Goal: Task Accomplishment & Management: Manage account settings

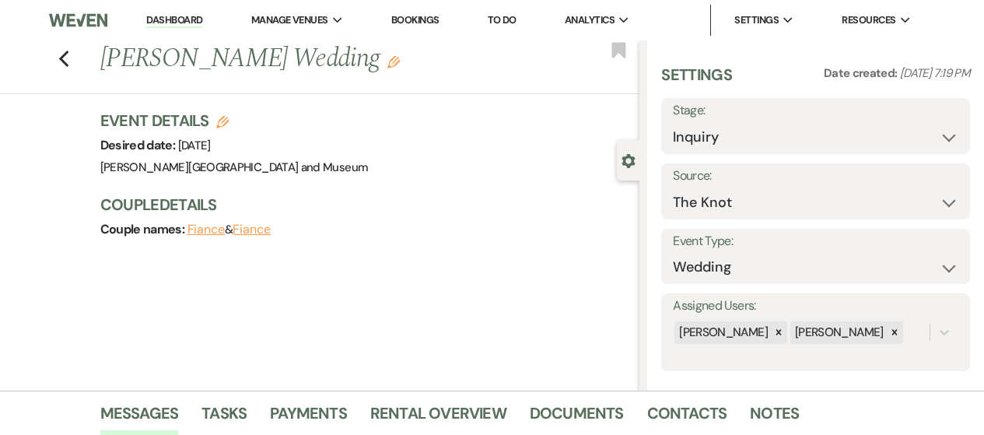
select select "2"
click at [176, 17] on link "Dashboard" at bounding box center [174, 20] width 56 height 15
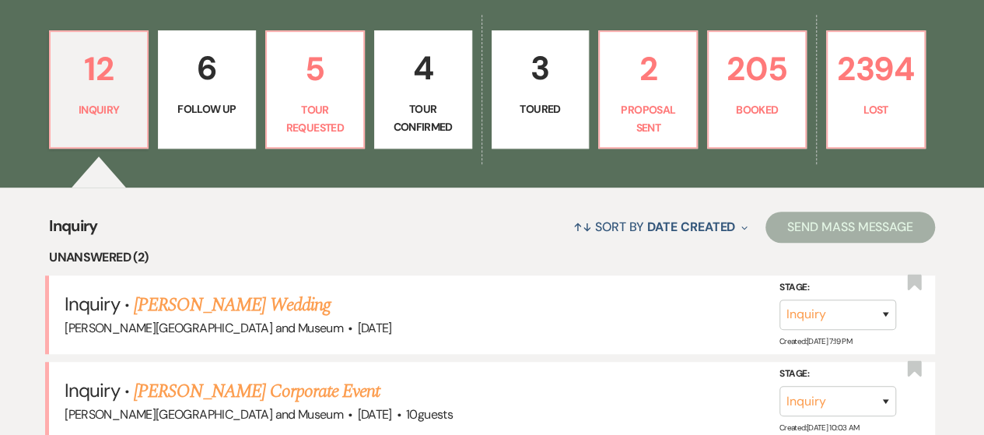
scroll to position [389, 0]
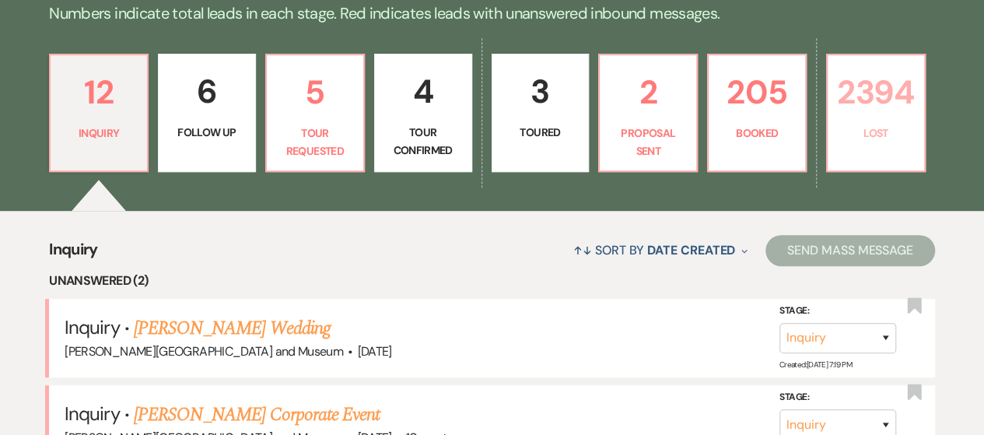
click at [878, 127] on p "Lost" at bounding box center [876, 133] width 78 height 17
select select "8"
select select "6"
select select "8"
select select "10"
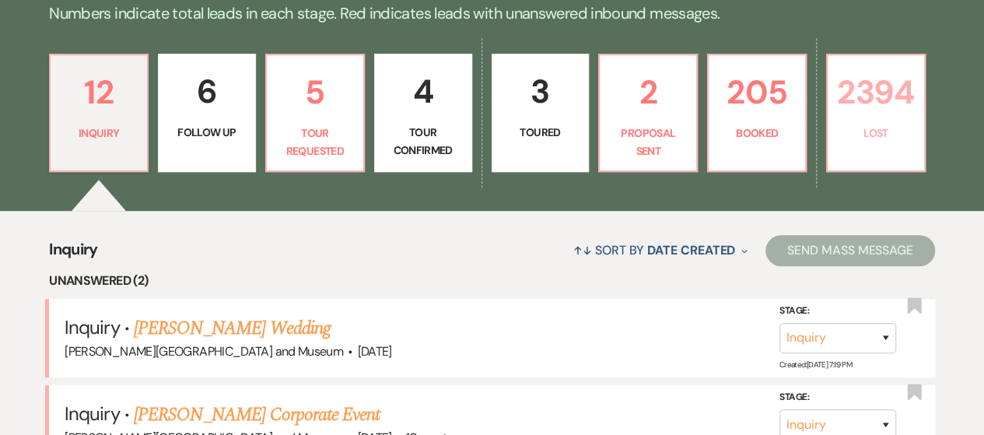
select select "8"
select select "10"
select select "8"
select select "5"
select select "8"
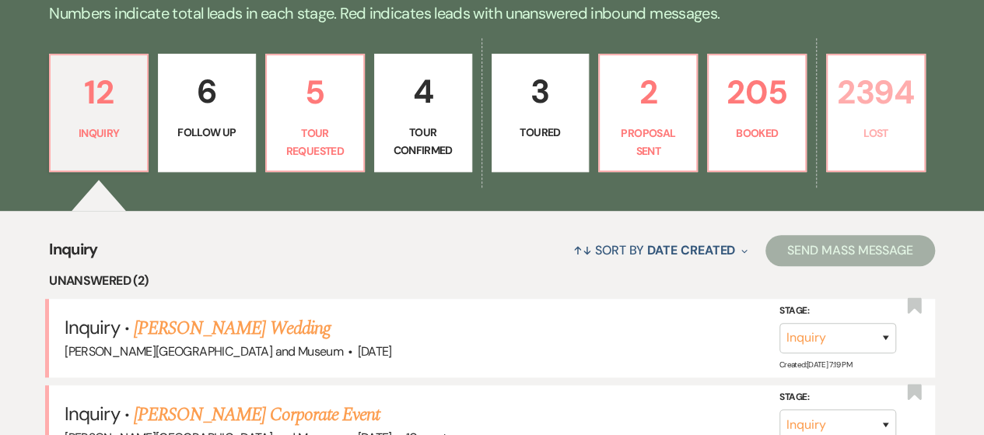
select select "10"
select select "8"
select select "5"
select select "8"
select select "10"
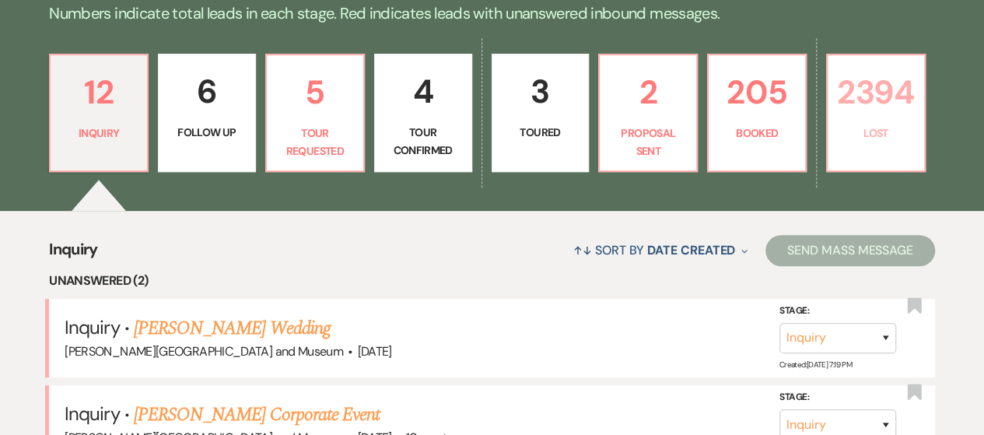
select select "8"
select select "5"
select select "8"
select select "10"
select select "8"
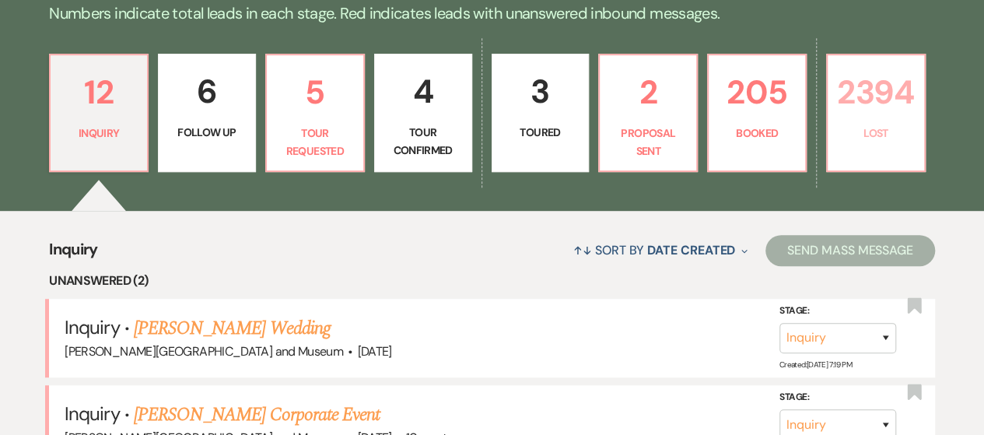
select select "5"
select select "8"
select select "10"
select select "8"
select select "5"
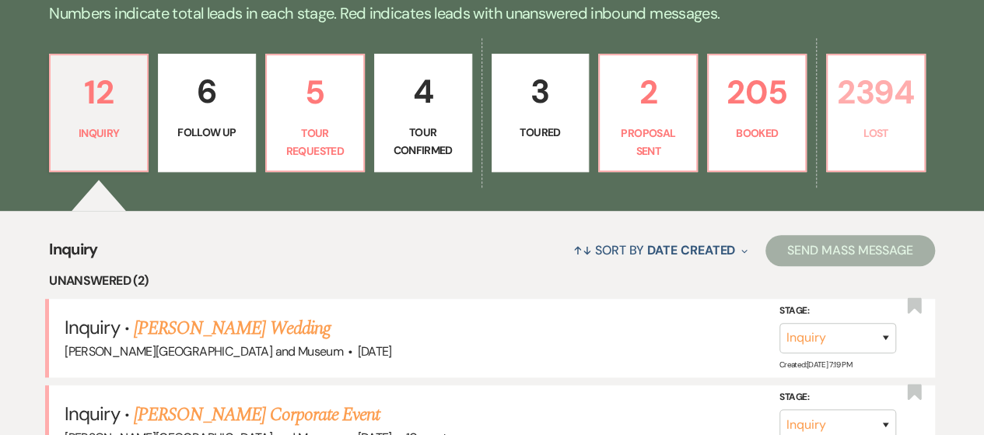
select select "8"
select select "5"
select select "8"
select select "5"
select select "8"
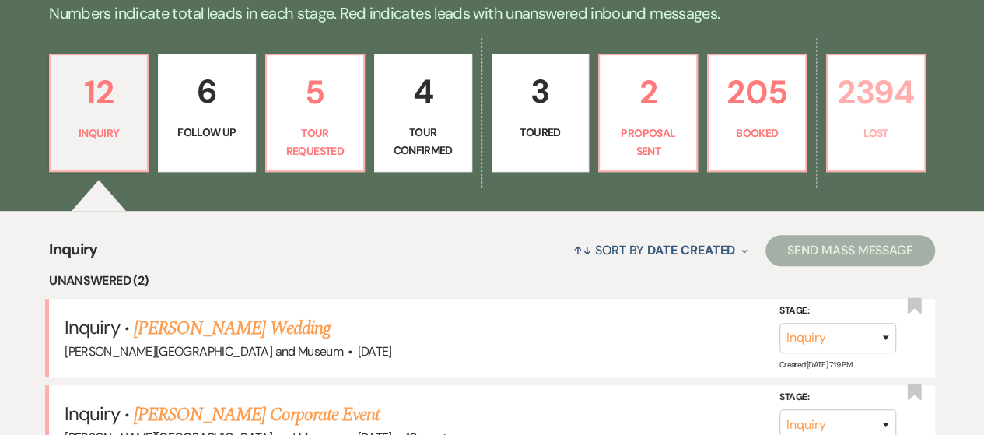
select select "5"
select select "8"
select select "5"
select select "8"
select select "10"
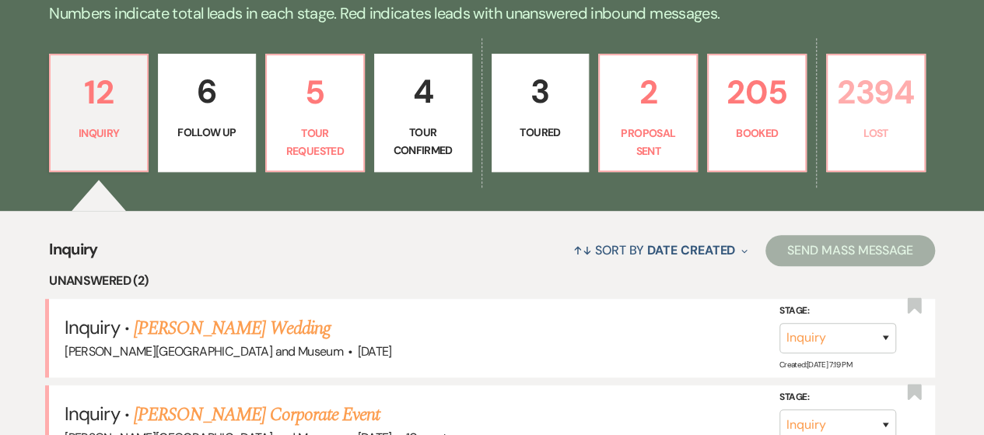
select select "8"
select select "5"
select select "8"
select select "5"
select select "8"
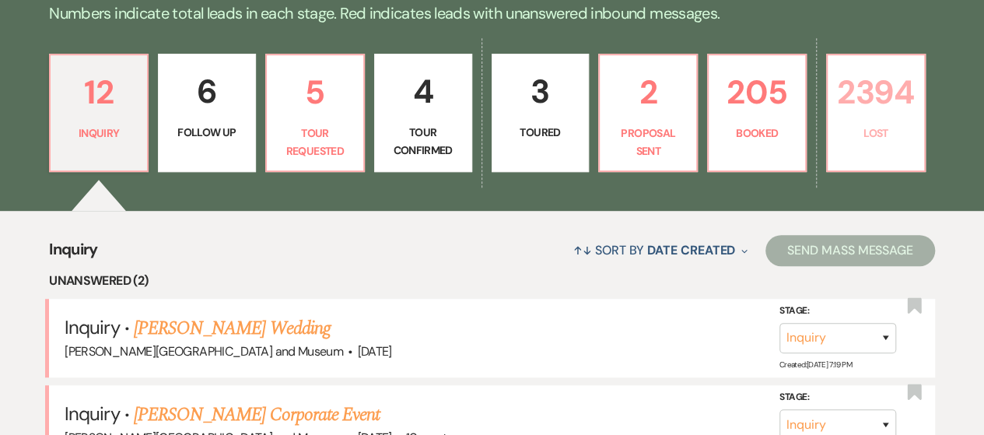
select select "5"
select select "8"
select select "10"
select select "8"
select select "5"
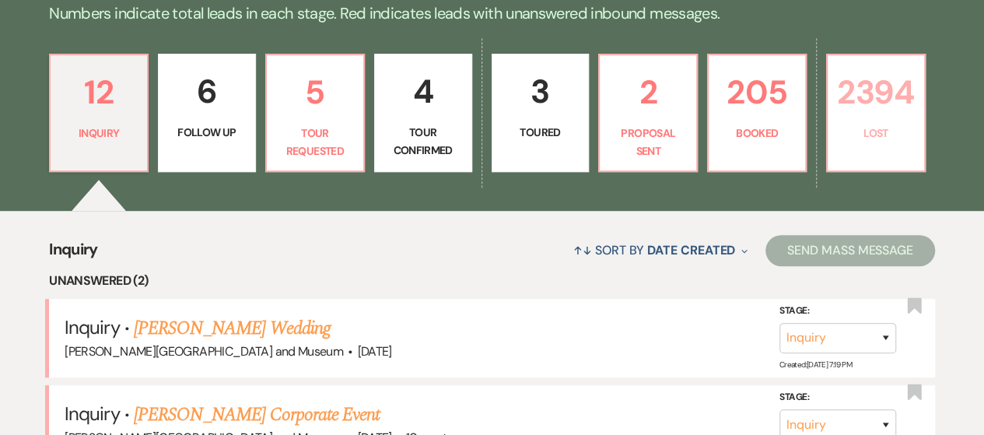
select select "8"
select select "10"
select select "8"
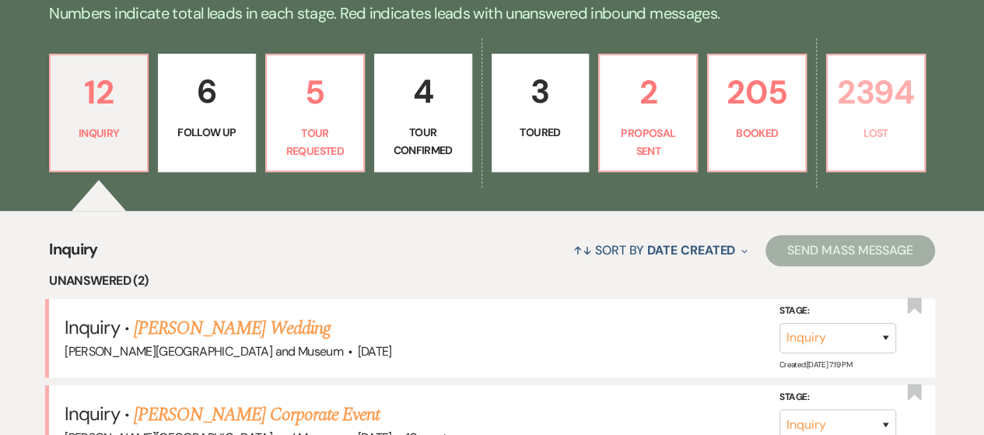
select select "5"
select select "8"
select select "5"
select select "8"
select select "7"
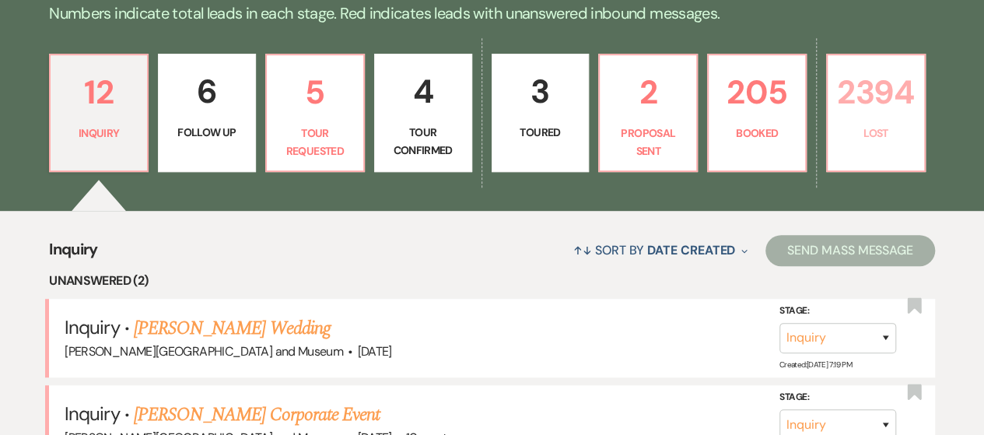
select select "8"
select select "6"
select select "8"
select select "10"
select select "8"
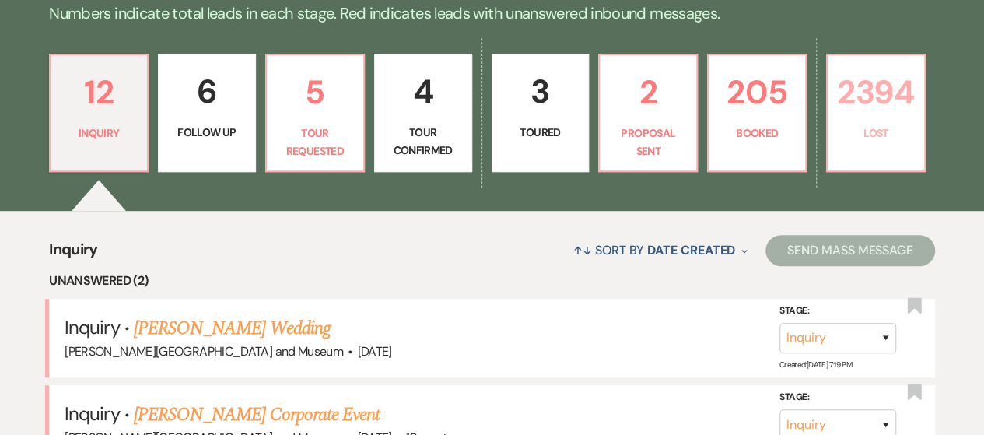
select select "8"
select select "10"
select select "8"
select select "5"
select select "8"
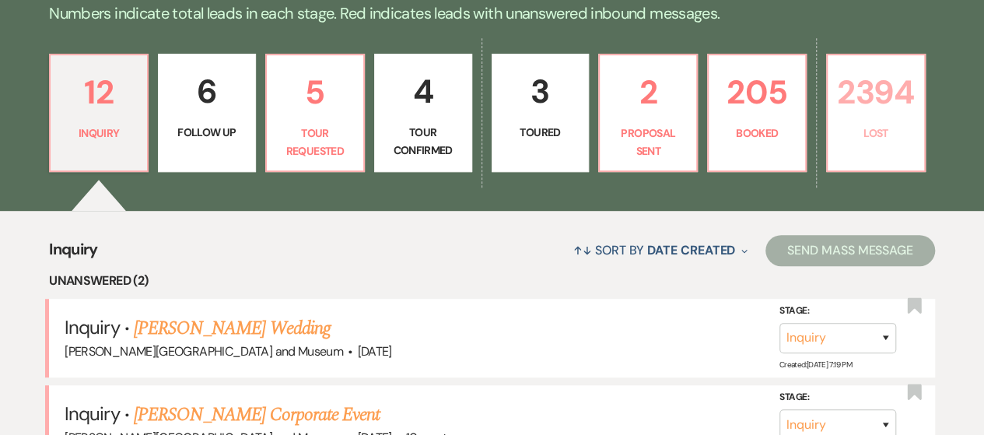
select select "5"
select select "8"
select select "10"
select select "8"
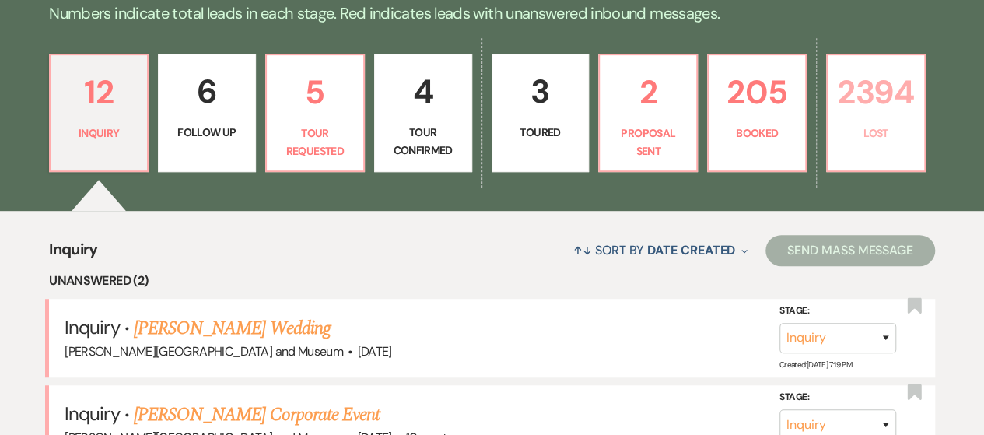
select select "5"
select select "8"
select select "5"
select select "8"
select select "5"
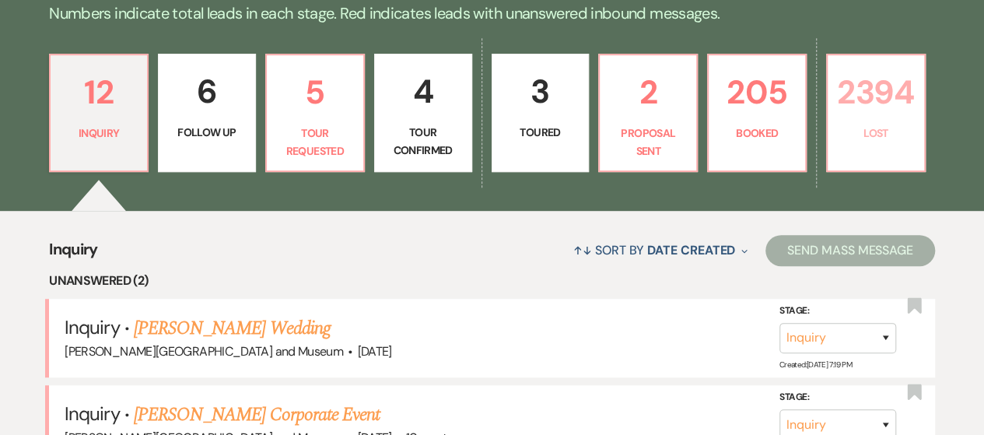
select select "8"
select select "10"
select select "8"
select select "5"
select select "8"
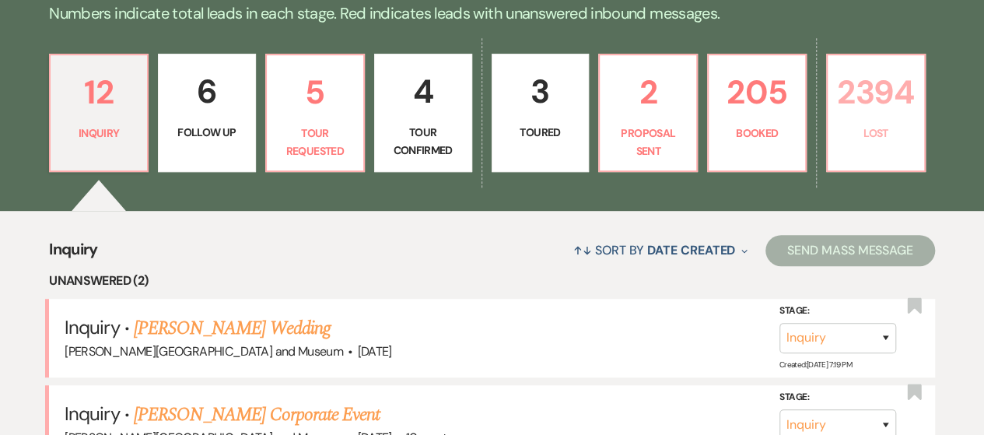
select select "8"
select select "5"
select select "8"
select select "5"
select select "8"
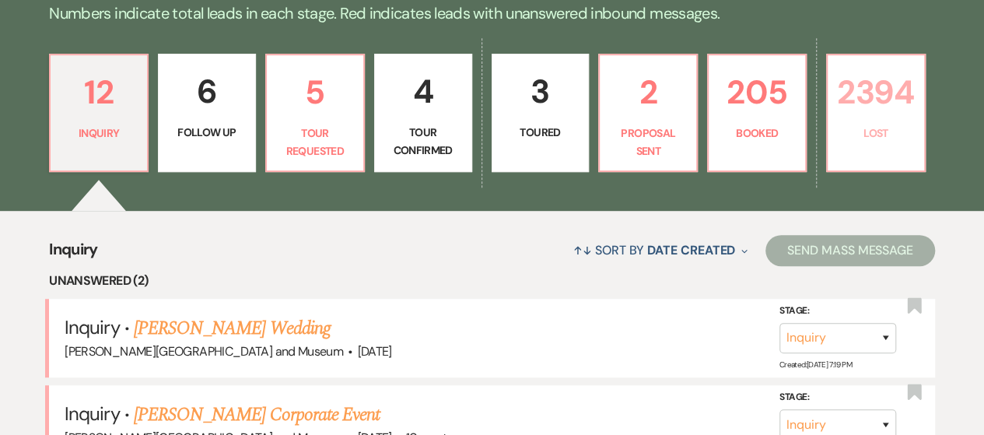
select select "7"
select select "8"
select select "5"
select select "8"
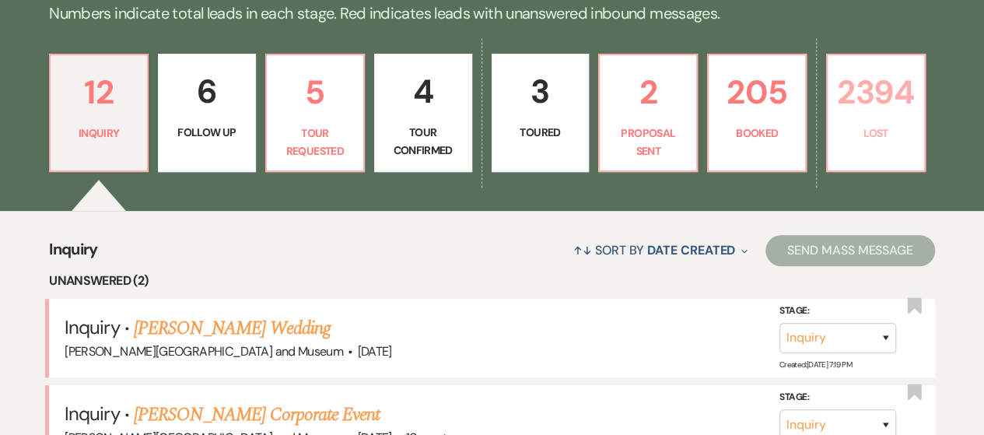
select select "5"
select select "8"
select select "6"
select select "8"
select select "5"
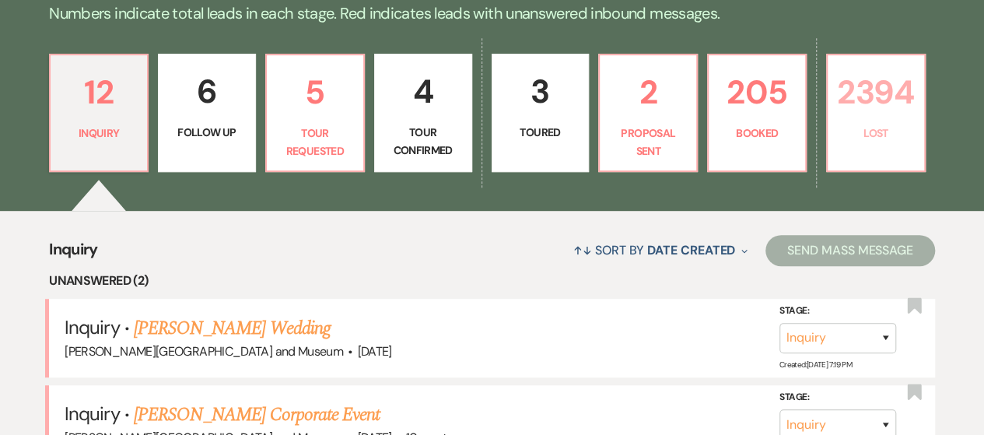
select select "8"
select select "5"
select select "8"
select select "5"
select select "8"
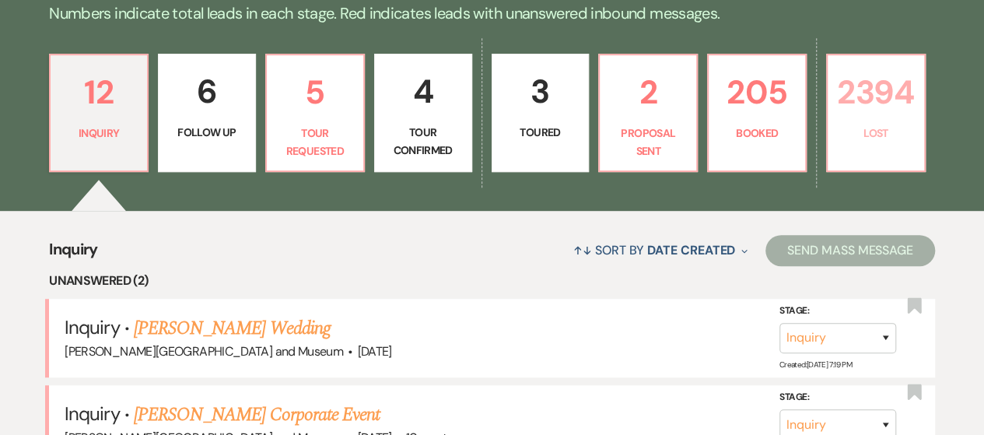
select select "8"
select select "5"
select select "8"
select select "5"
select select "8"
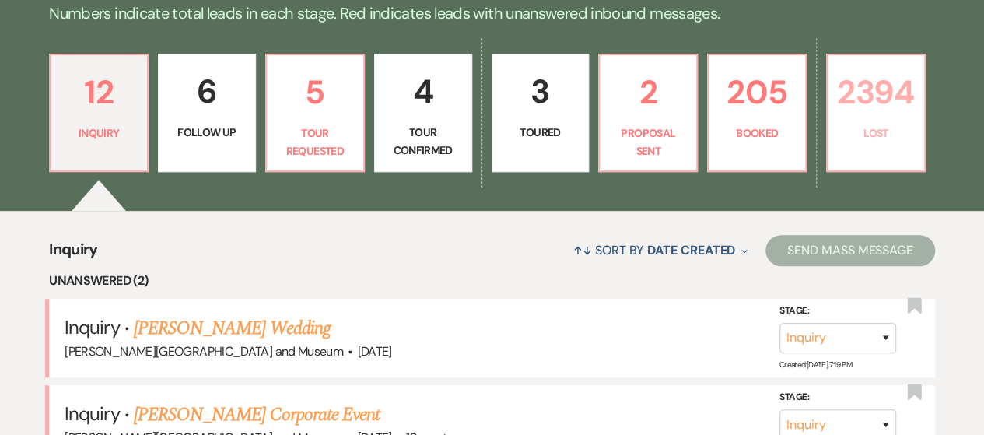
select select "7"
select select "8"
select select "5"
select select "8"
select select "6"
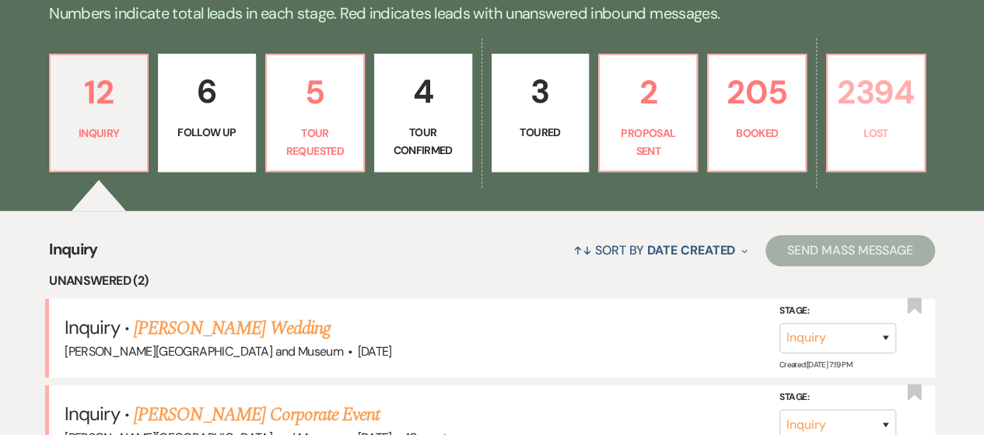
select select "8"
select select "5"
select select "8"
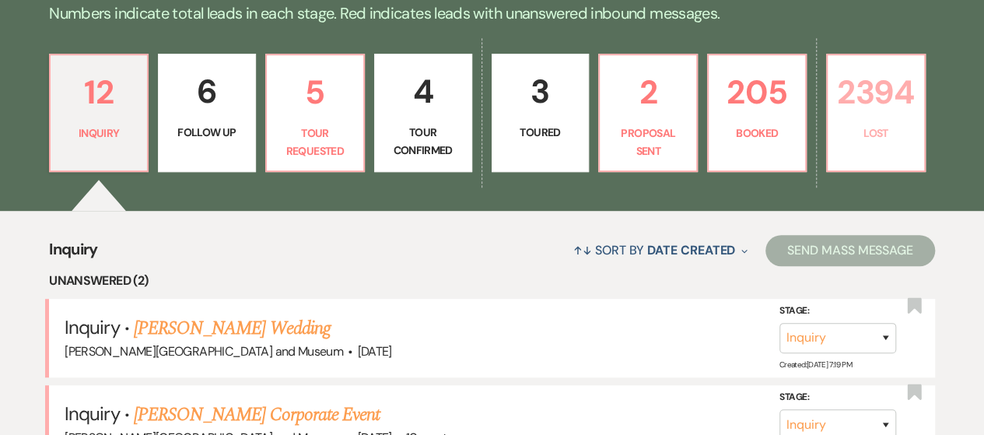
select select "10"
select select "8"
select select "10"
select select "8"
select select "5"
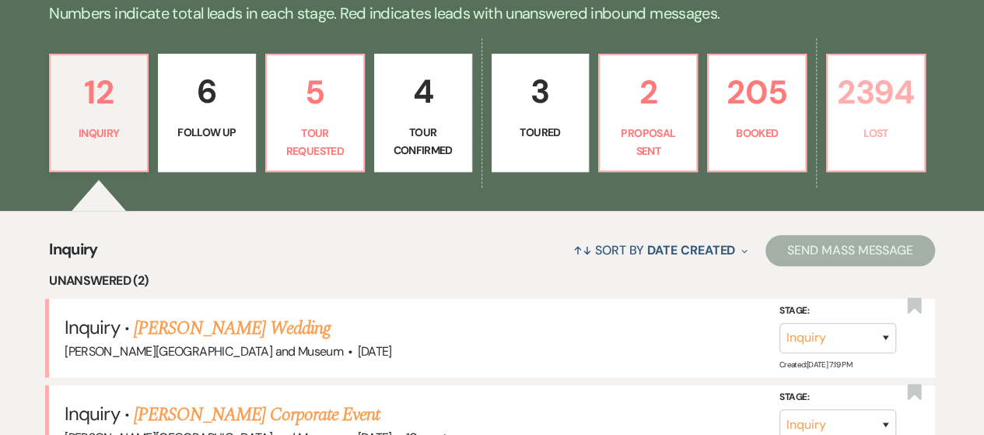
select select "8"
select select "5"
select select "8"
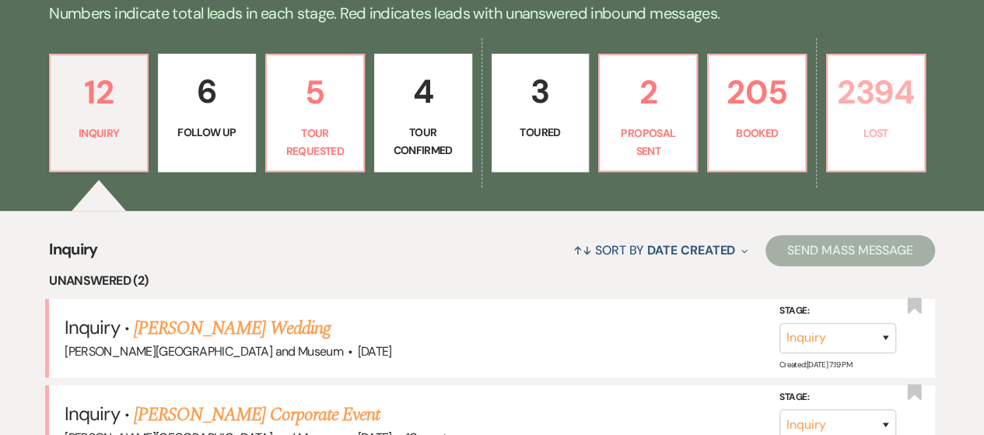
select select "8"
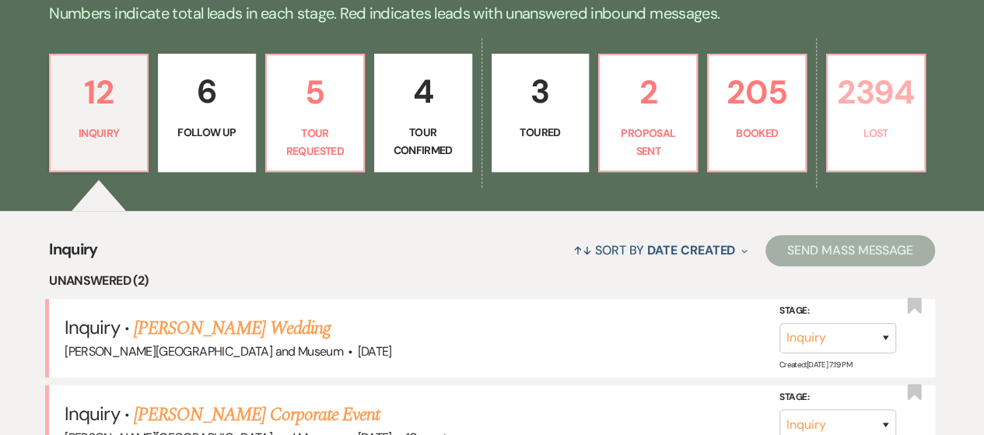
select select "8"
select select "5"
select select "8"
select select "5"
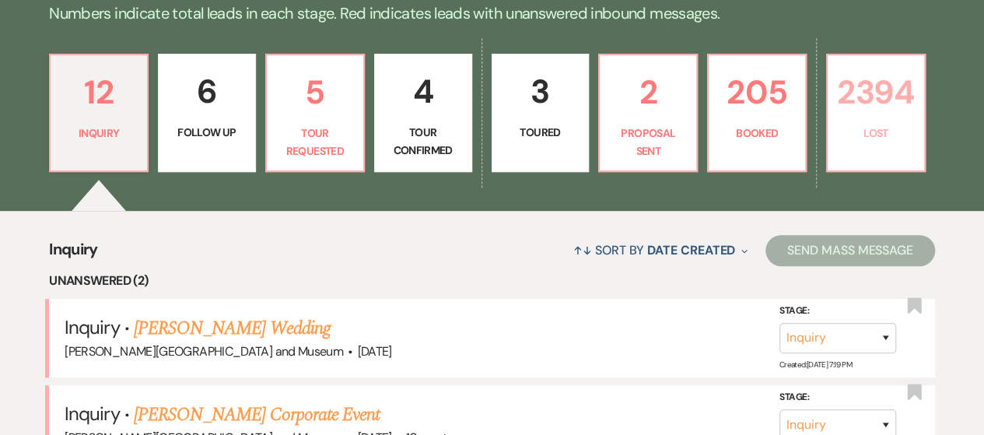
select select "8"
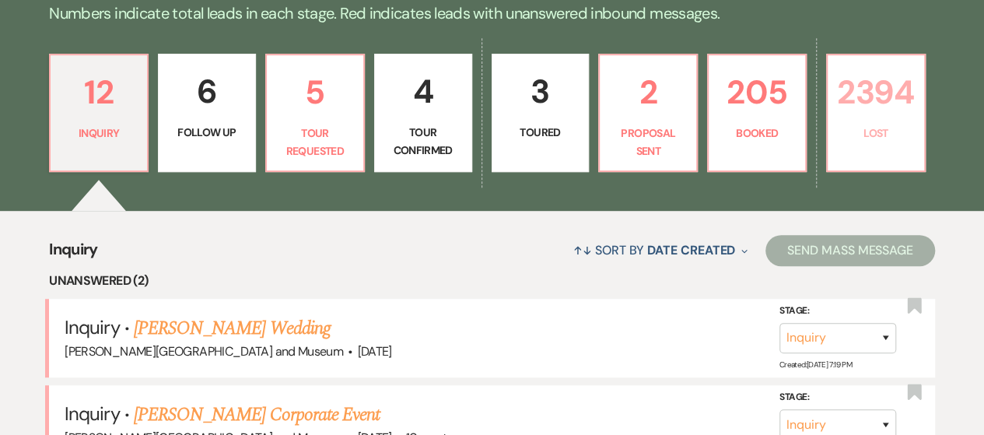
select select "8"
select select "5"
select select "8"
select select "5"
select select "8"
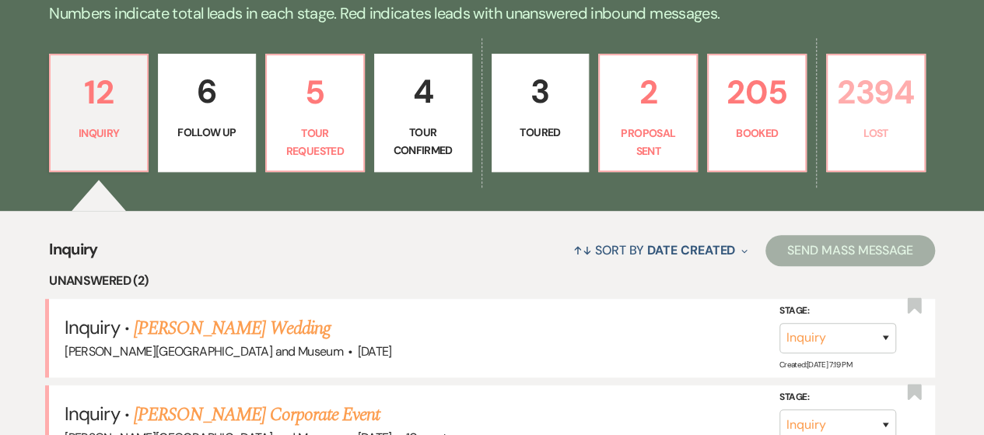
select select "8"
select select "5"
select select "8"
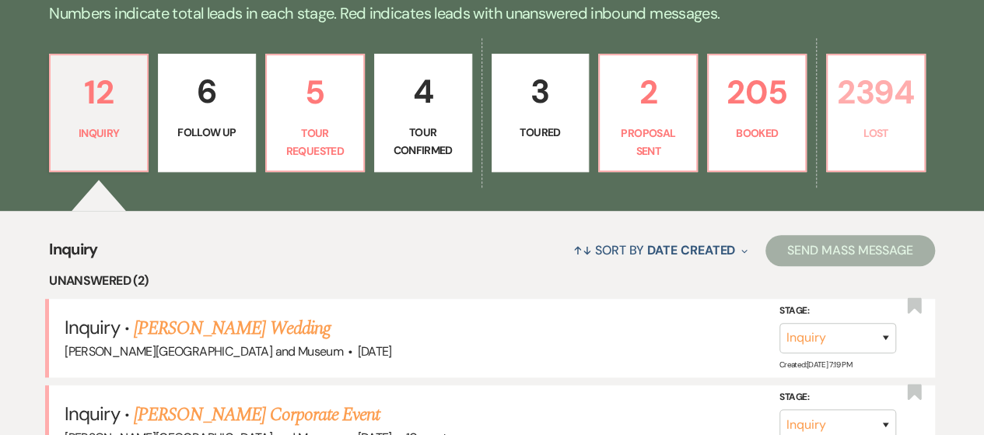
select select "5"
select select "8"
select select "5"
select select "8"
select select "5"
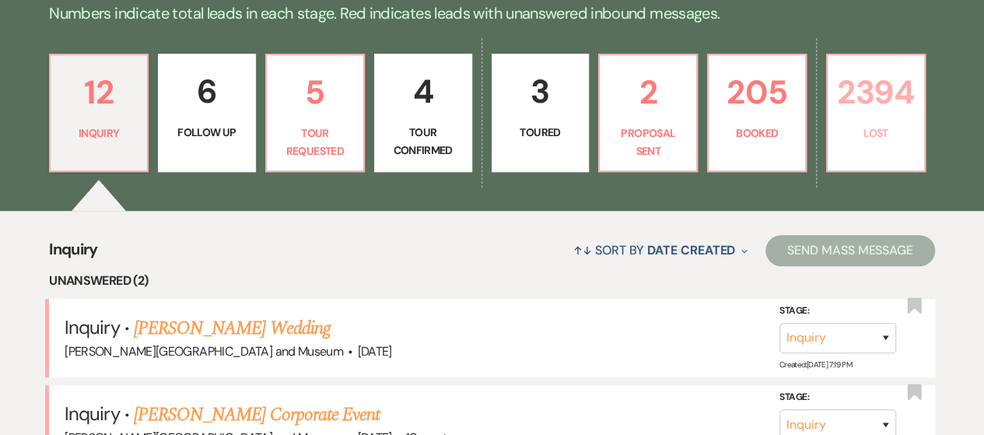
select select "8"
select select "5"
select select "8"
select select "5"
select select "8"
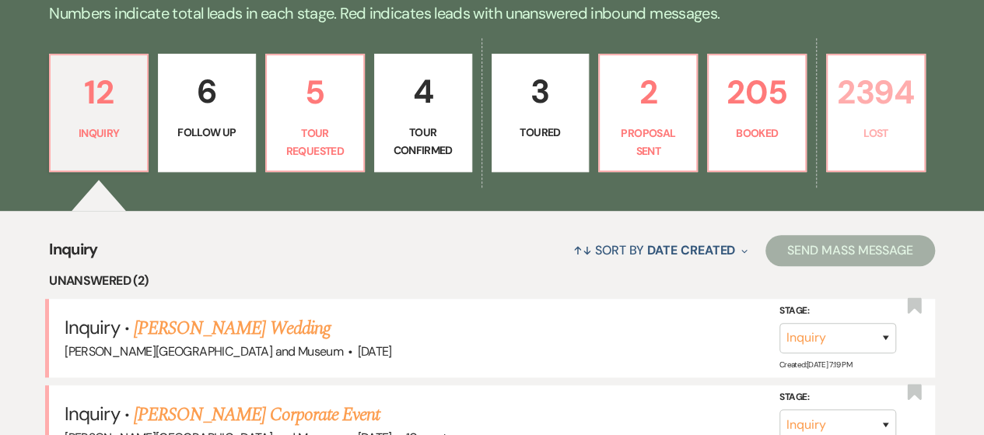
select select "5"
select select "8"
select select "7"
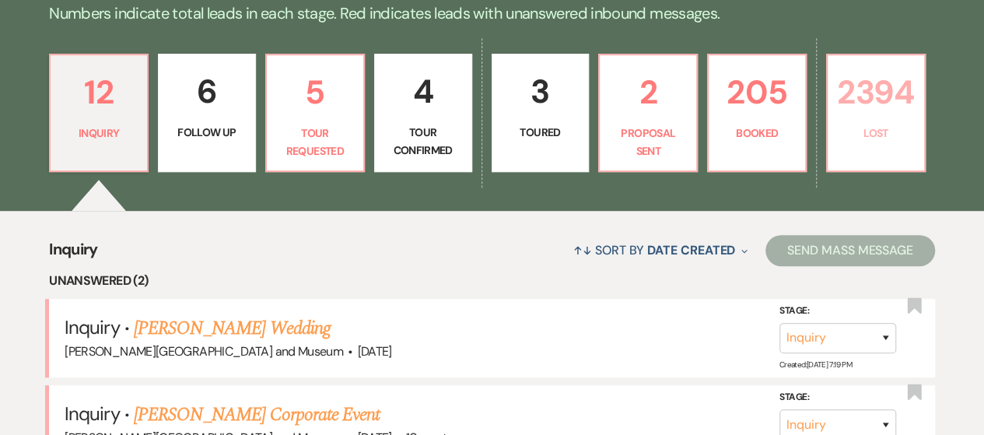
select select "8"
select select "5"
select select "8"
select select "5"
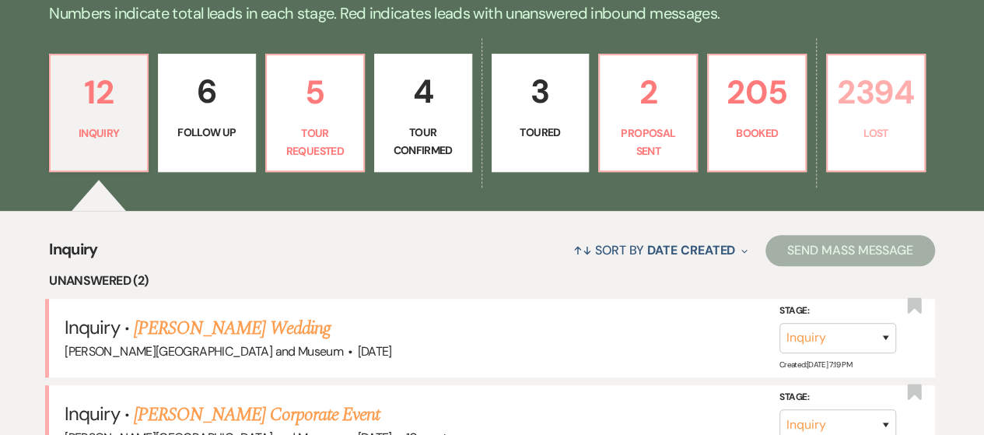
select select "8"
select select "7"
select select "8"
select select "5"
select select "8"
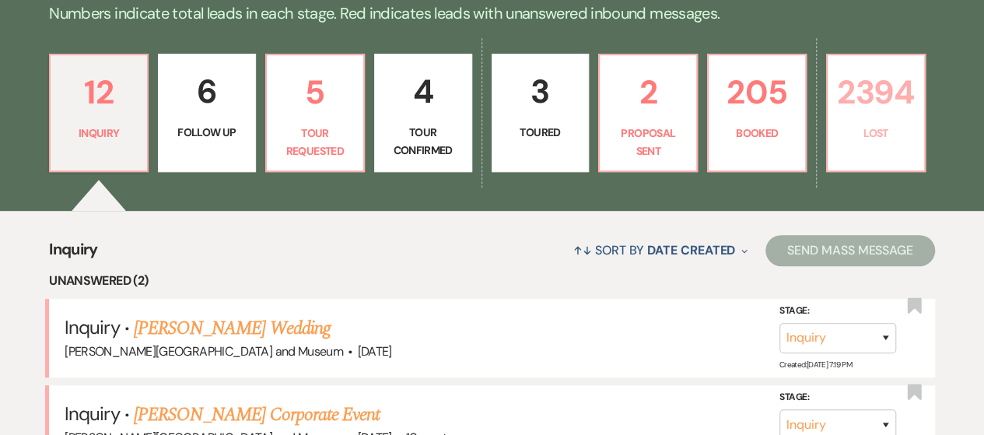
select select "5"
select select "8"
select select "10"
select select "8"
select select "5"
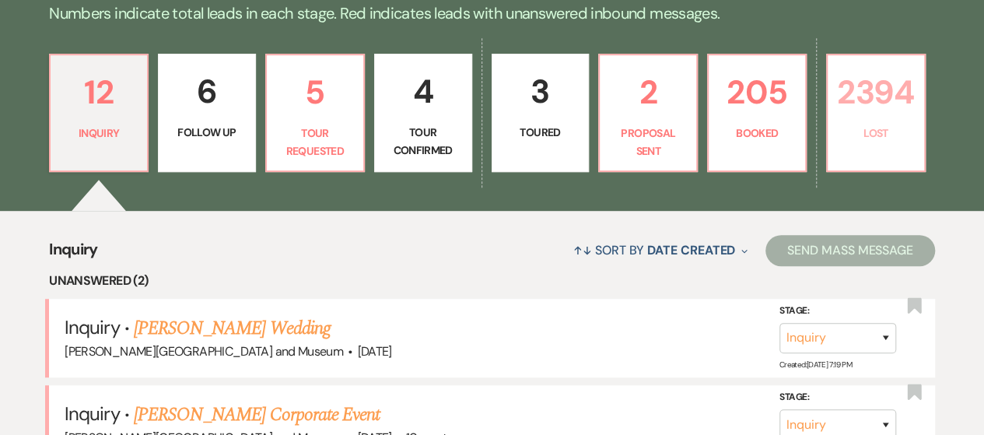
select select "8"
select select "5"
select select "8"
select select "7"
select select "8"
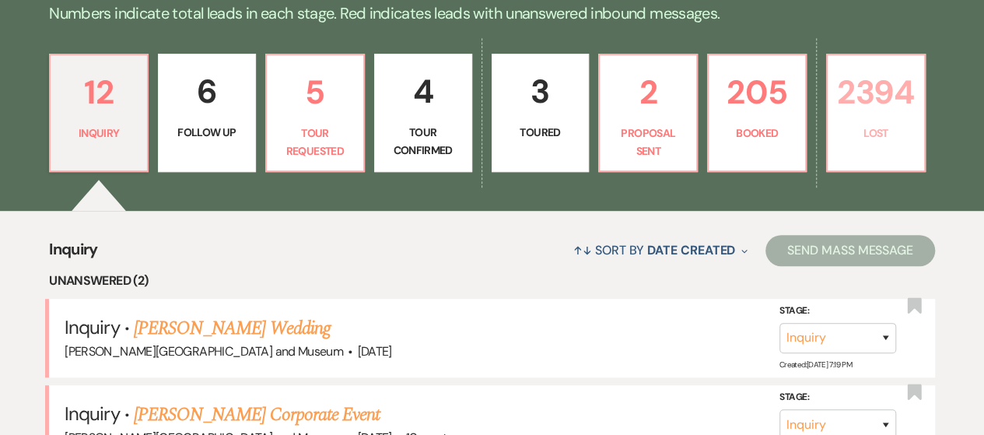
select select "5"
select select "8"
select select "5"
select select "8"
select select "5"
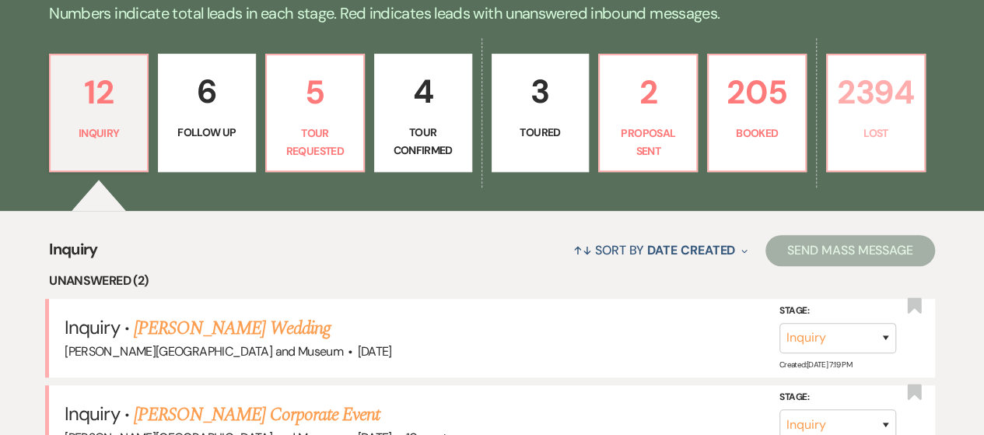
select select "8"
select select "5"
select select "8"
select select "5"
select select "8"
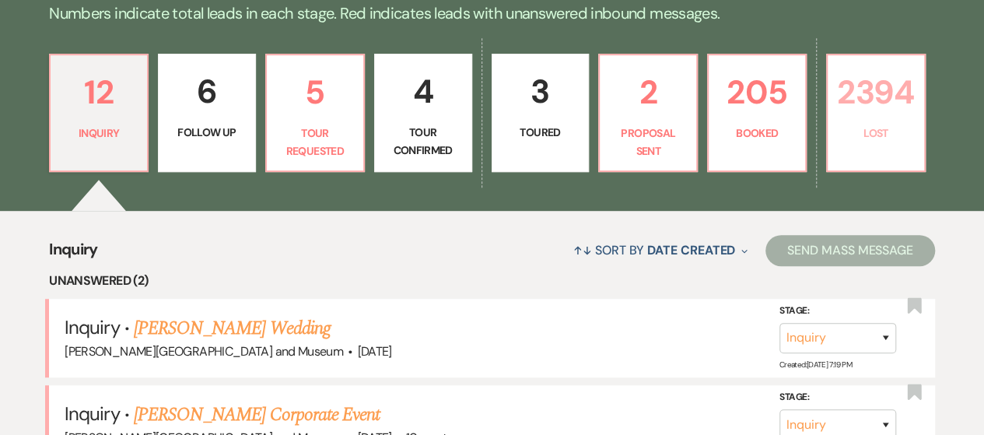
select select "10"
select select "8"
select select "5"
select select "8"
select select "5"
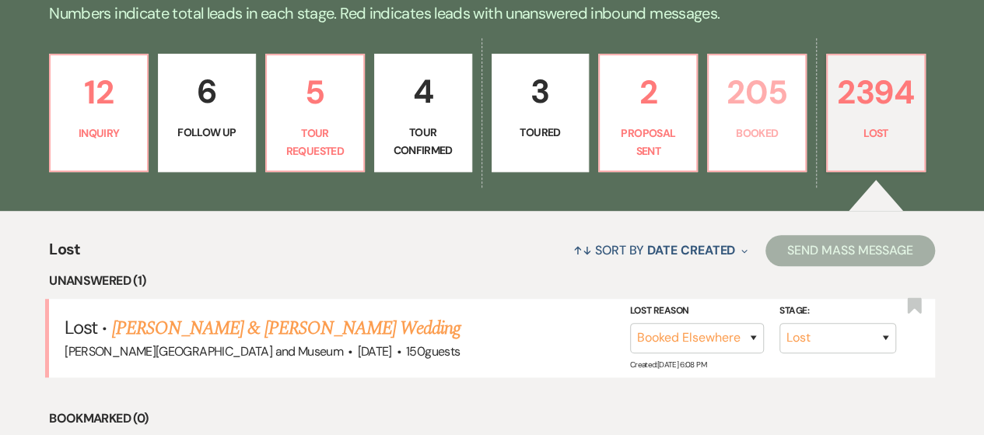
click at [773, 153] on link "205 Booked" at bounding box center [757, 113] width 100 height 118
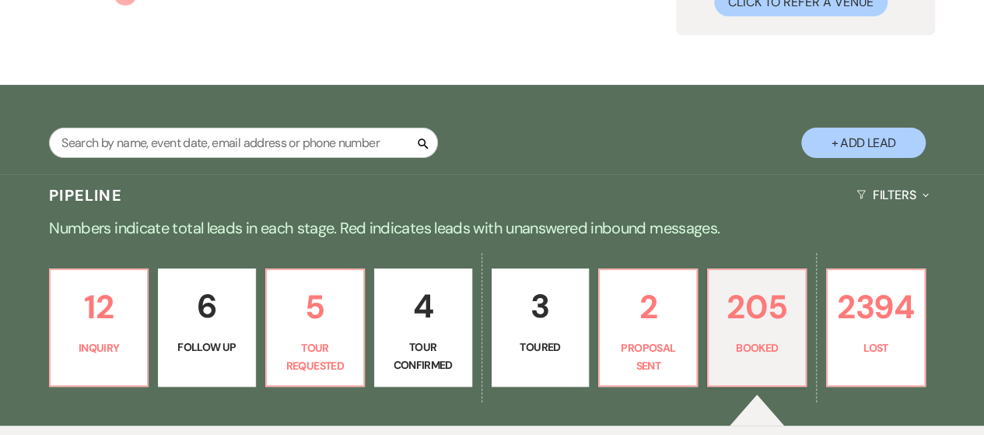
scroll to position [78, 0]
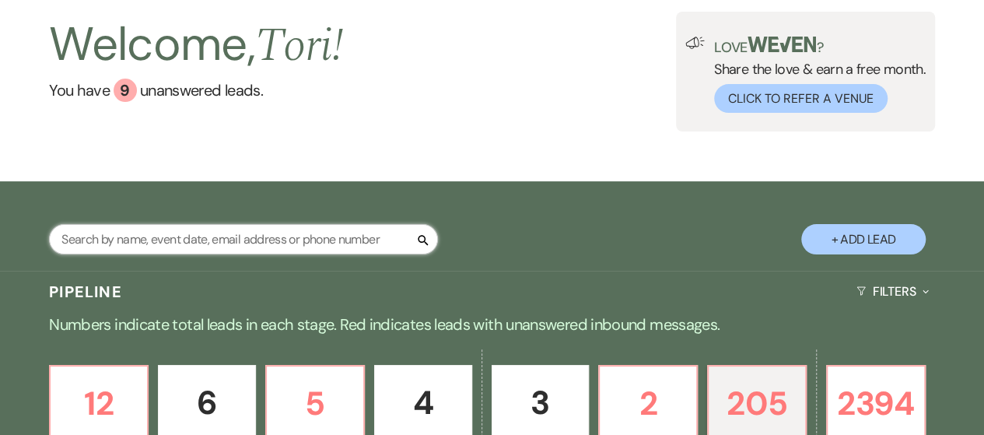
click at [187, 239] on input "text" at bounding box center [243, 239] width 389 height 30
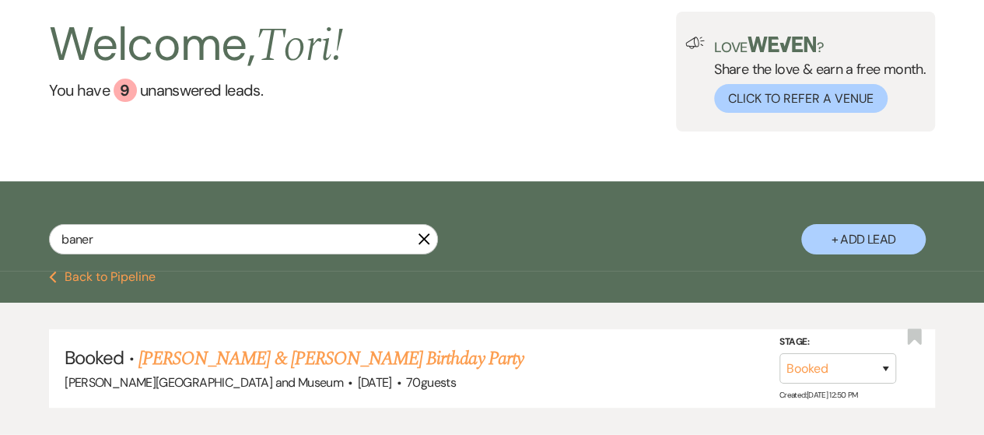
click at [338, 361] on link "[PERSON_NAME] & [PERSON_NAME] Birthday Party" at bounding box center [331, 359] width 385 height 28
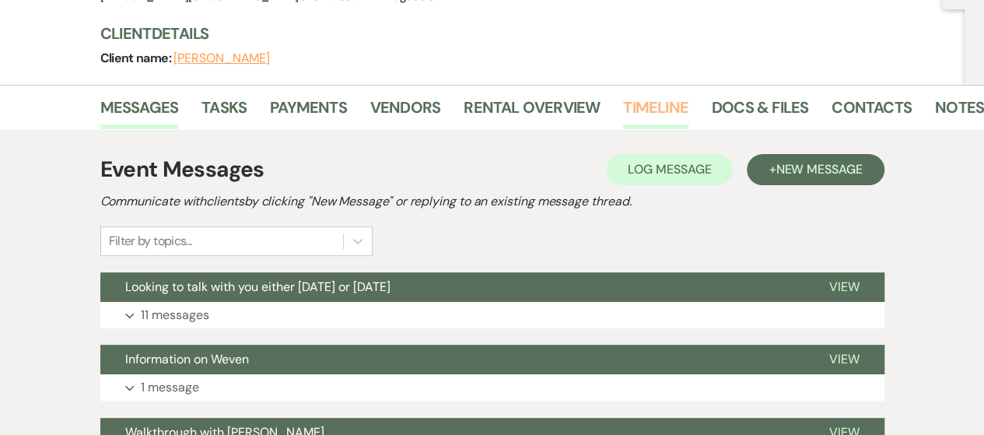
scroll to position [78, 0]
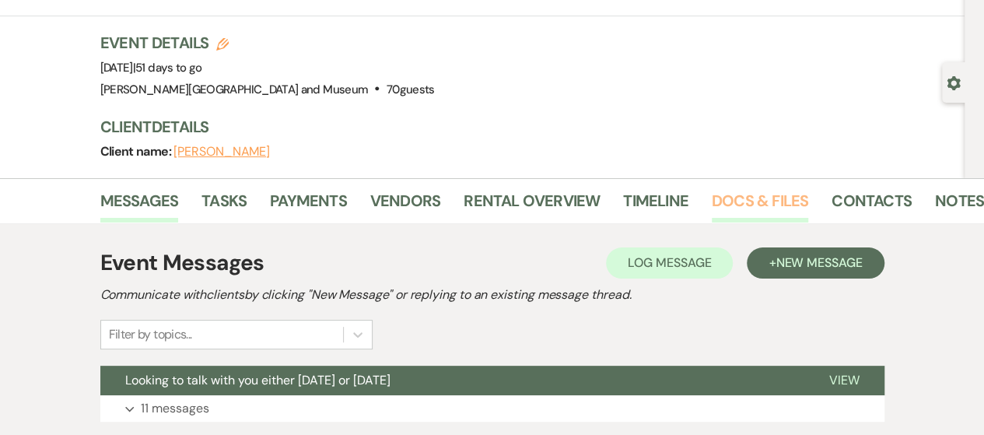
click at [713, 200] on link "Docs & Files" at bounding box center [760, 205] width 96 height 34
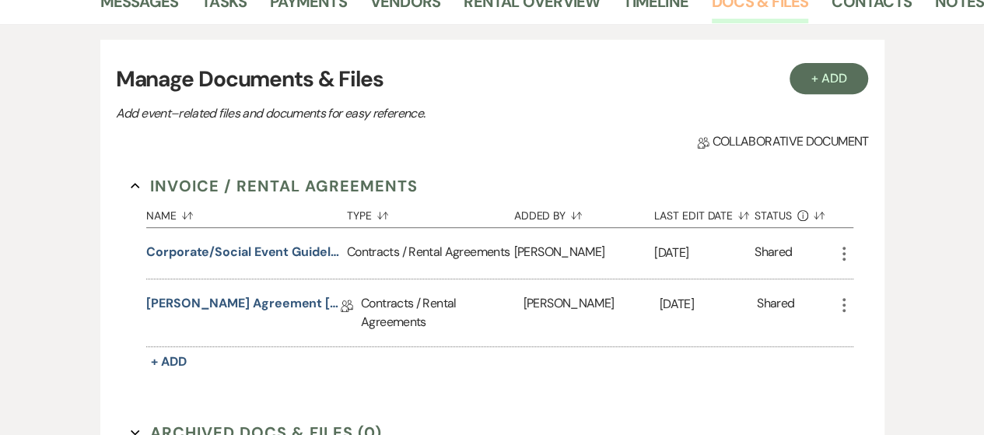
scroll to position [389, 0]
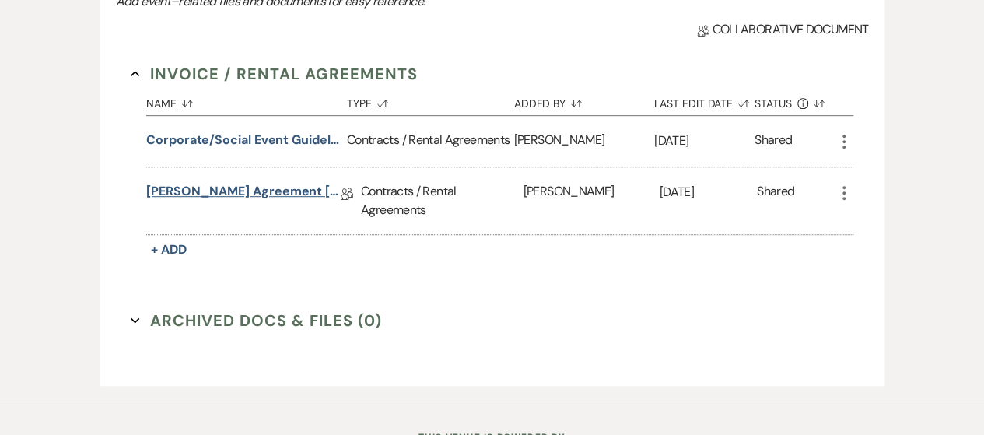
click at [226, 198] on link "[PERSON_NAME] Agreement [PERSON_NAME] Birthday Celebration [DATE]" at bounding box center [243, 194] width 195 height 24
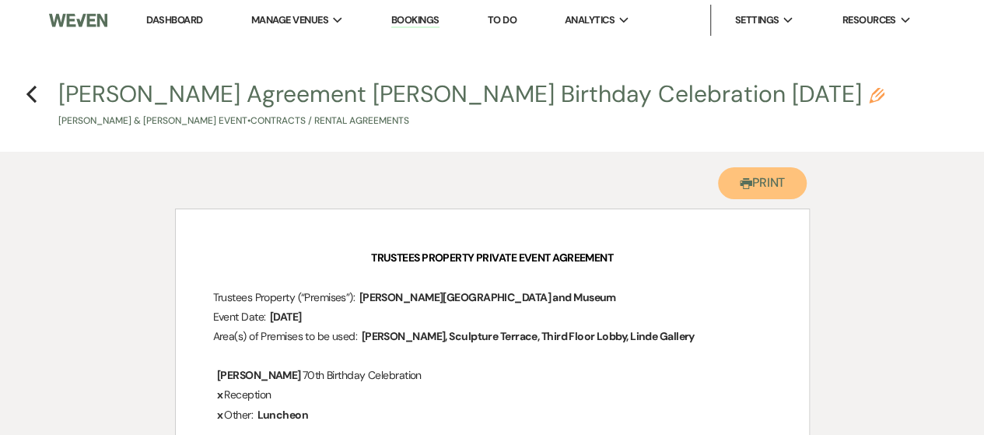
click at [735, 181] on button "Printer Print" at bounding box center [762, 183] width 89 height 32
